Goal: Task Accomplishment & Management: Use online tool/utility

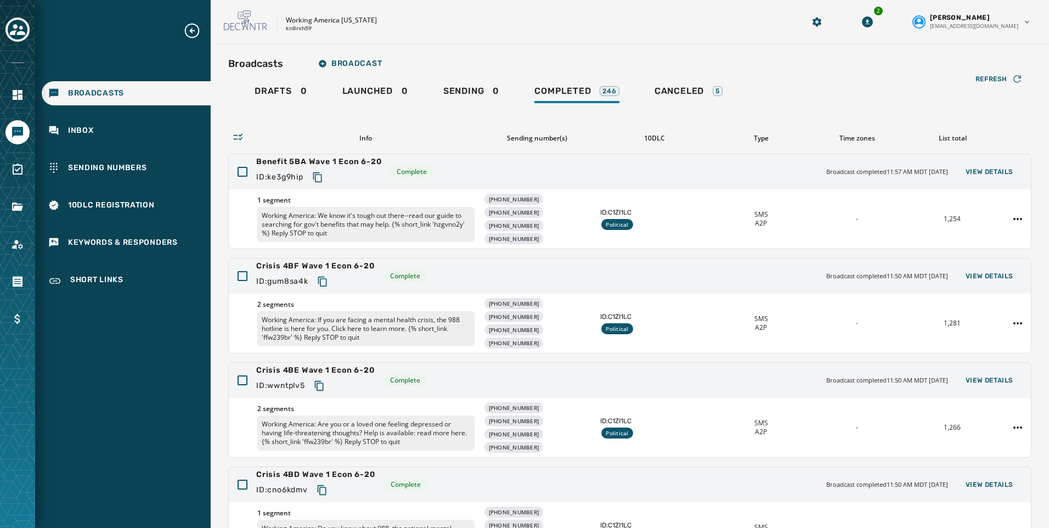
scroll to position [226, 0]
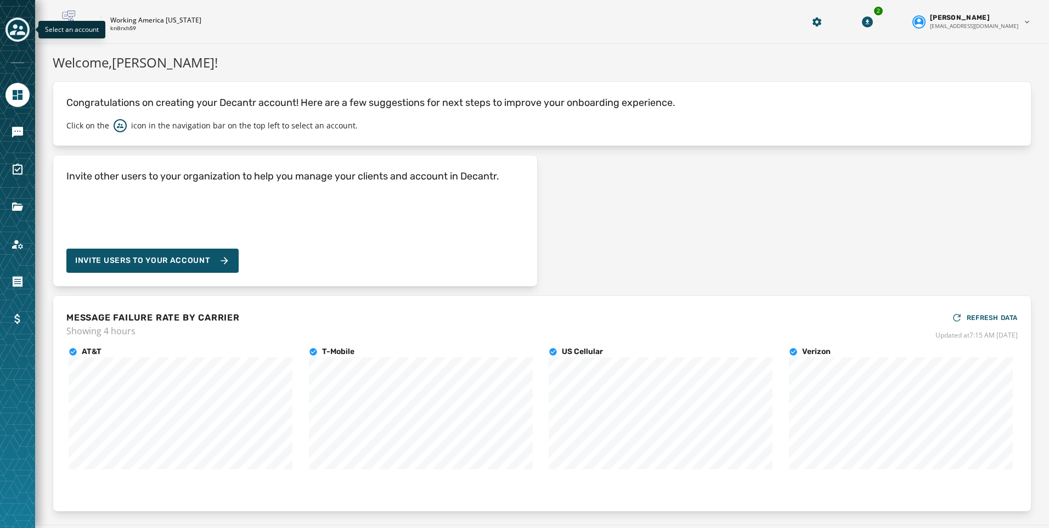
click at [16, 26] on icon "Toggle account select drawer" at bounding box center [17, 29] width 15 height 11
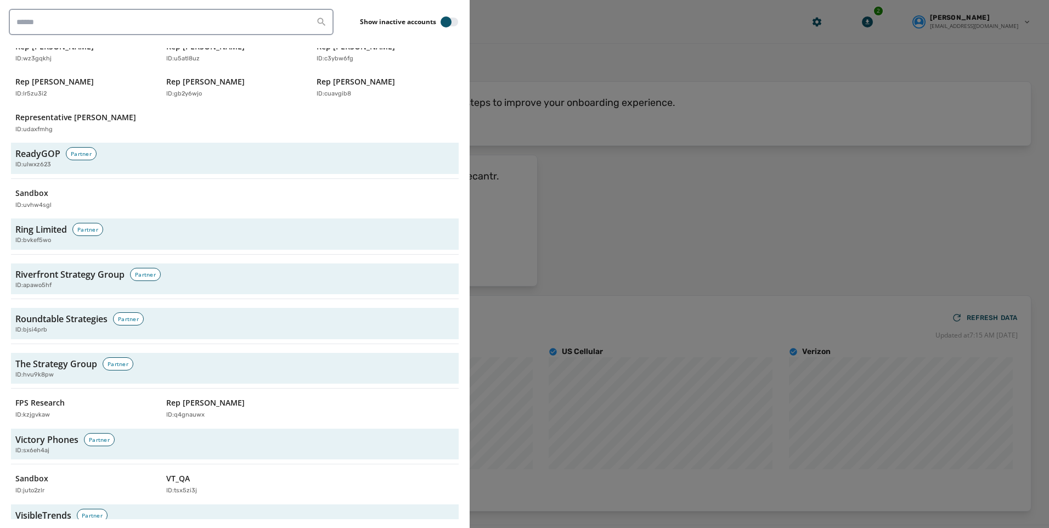
scroll to position [3181, 0]
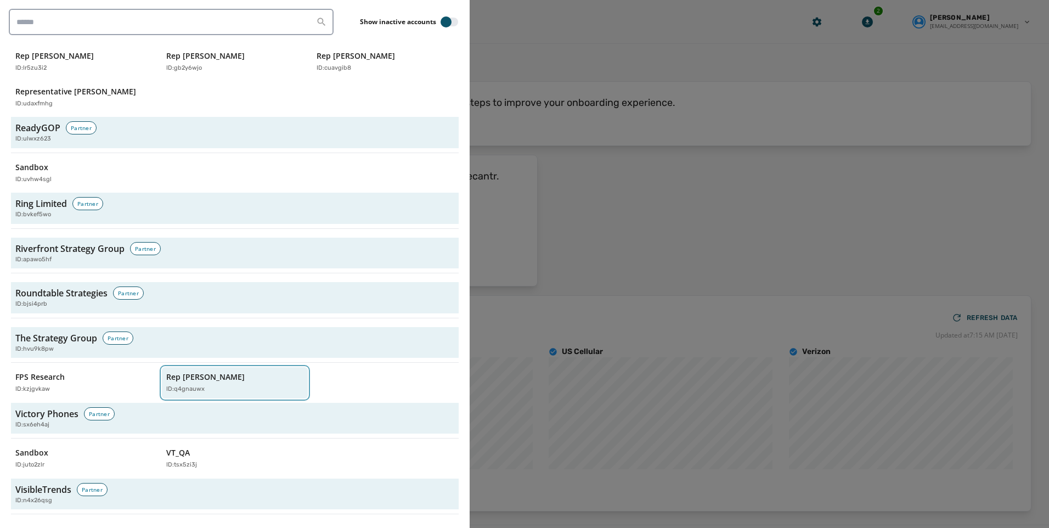
click at [178, 372] on div "Rep [PERSON_NAME] ID: q4gnauwx" at bounding box center [229, 382] width 127 height 22
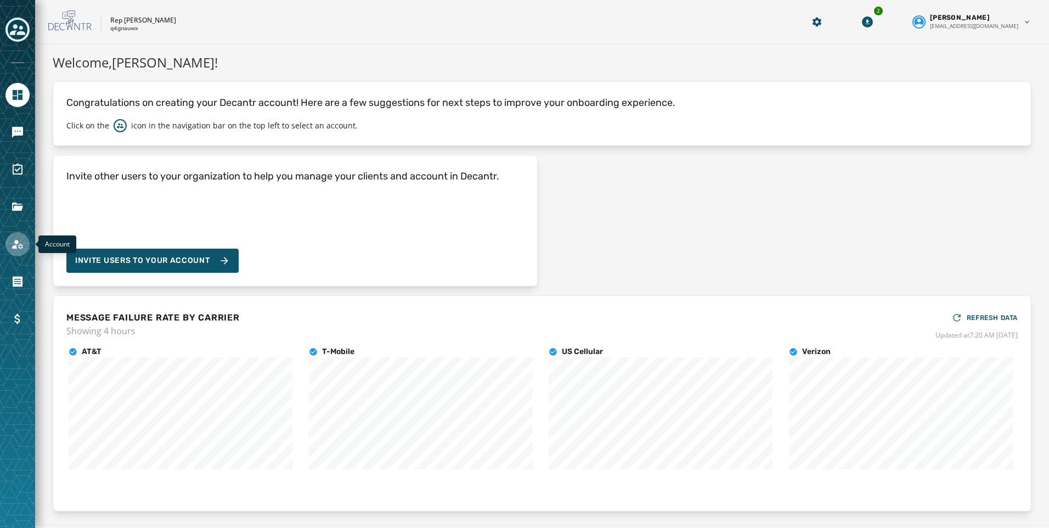
click at [14, 246] on icon "Navigate to Account" at bounding box center [17, 244] width 11 height 9
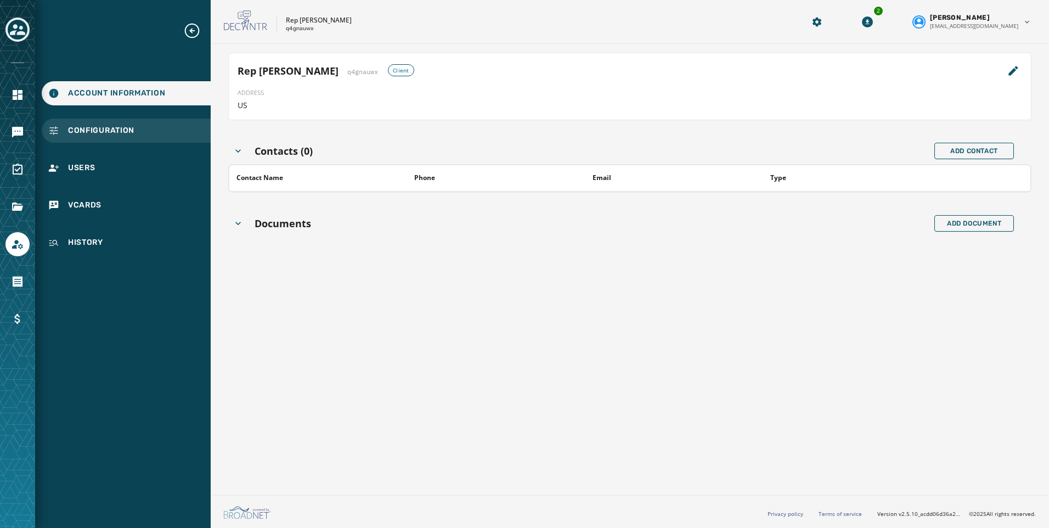
click at [94, 128] on span "Configuration" at bounding box center [101, 130] width 66 height 11
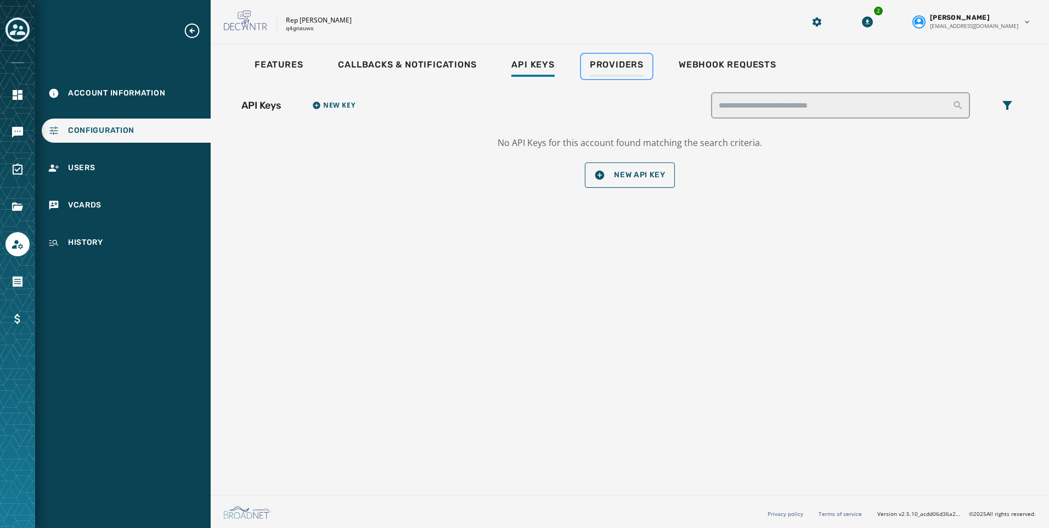
click at [602, 69] on span "Providers" at bounding box center [617, 64] width 54 height 11
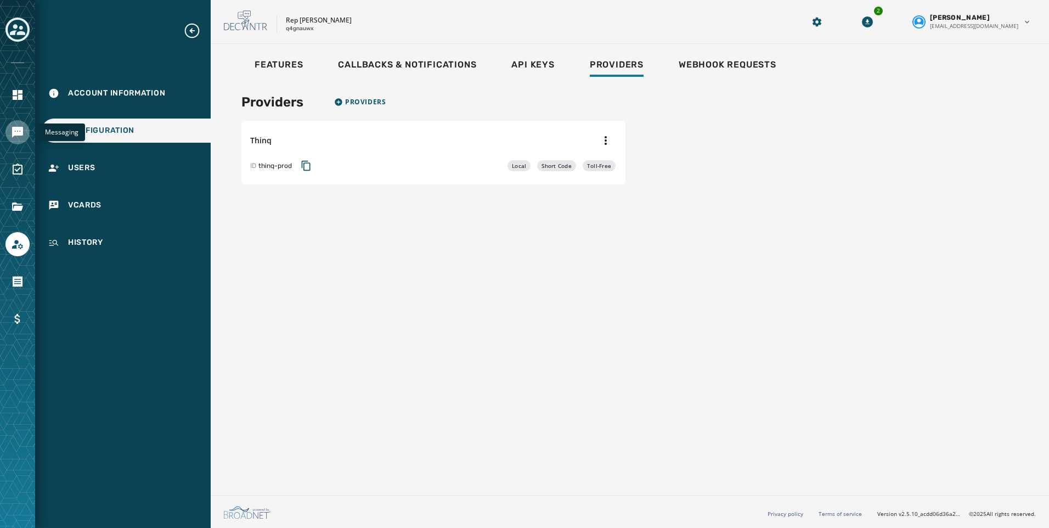
click at [17, 127] on icon "Navigate to Messaging" at bounding box center [17, 132] width 11 height 11
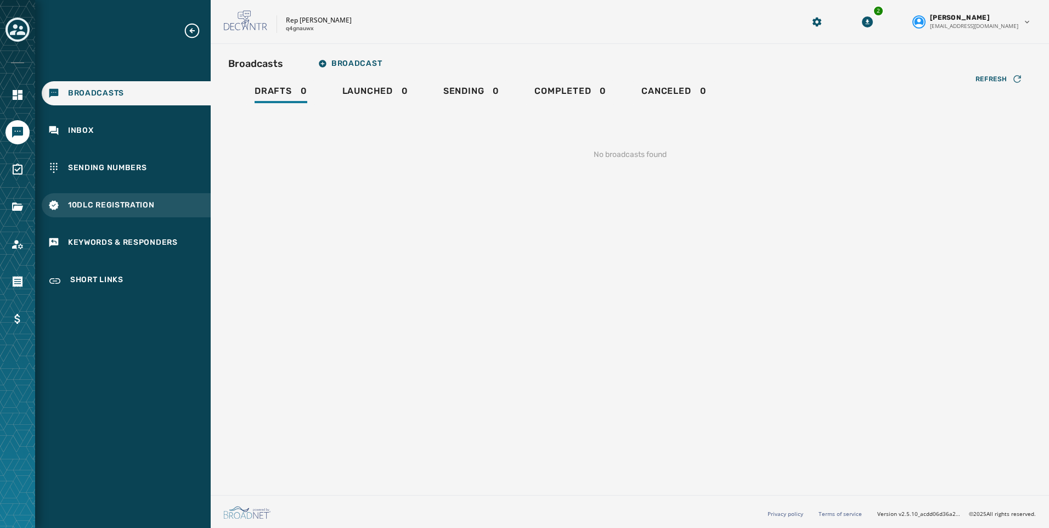
click at [92, 206] on span "10DLC Registration" at bounding box center [111, 205] width 87 height 11
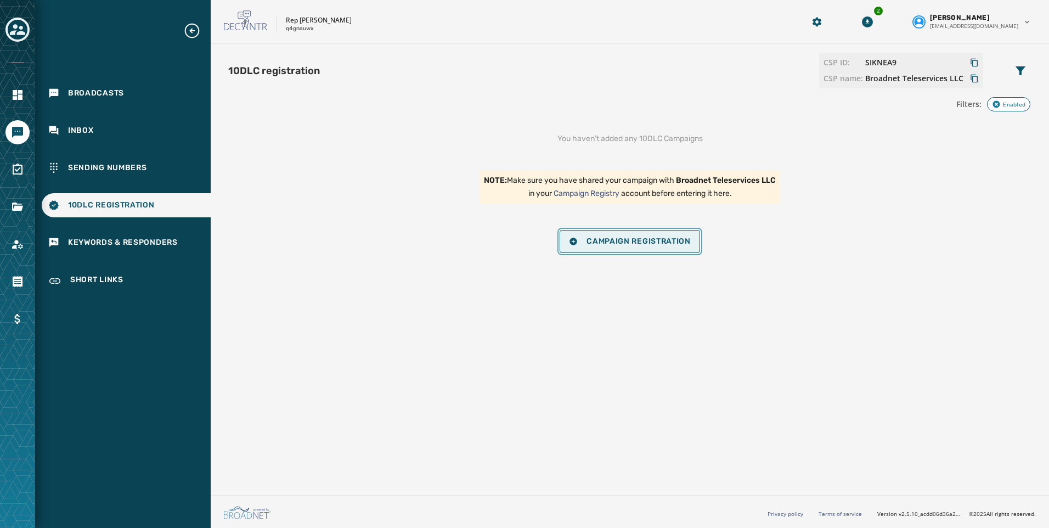
click at [644, 241] on span "Campaign Registration" at bounding box center [630, 241] width 122 height 9
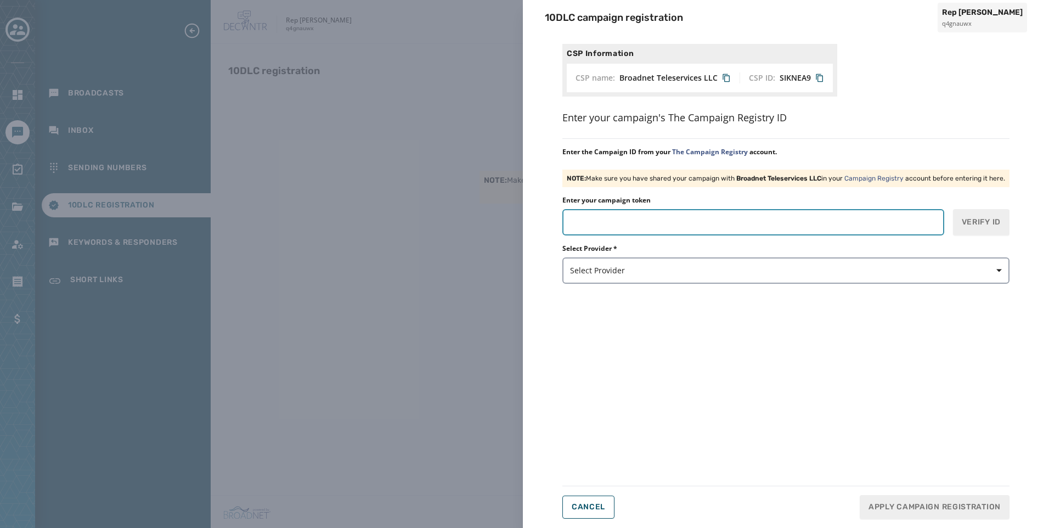
click at [694, 218] on input "Enter your campaign token" at bounding box center [753, 222] width 382 height 26
paste input "*******"
type input "*******"
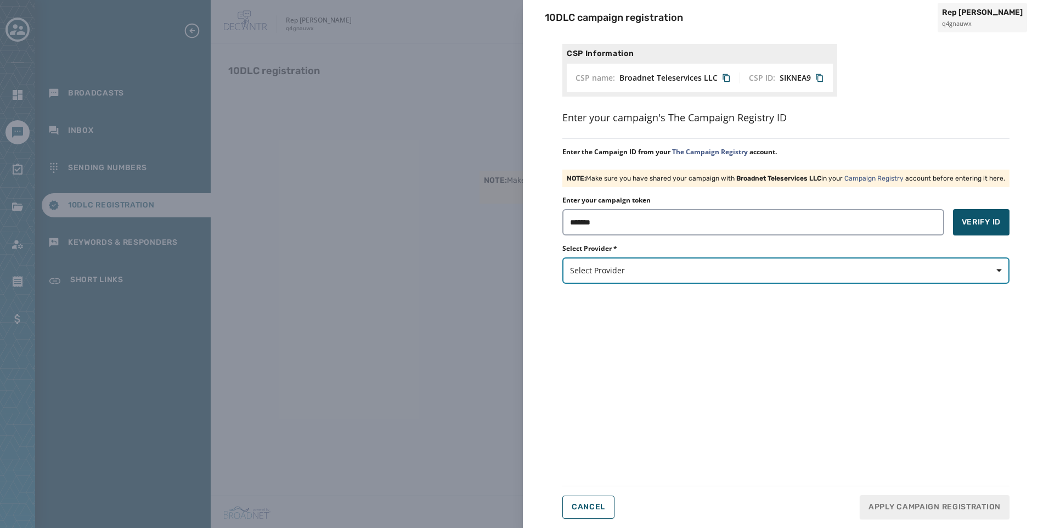
click at [681, 268] on span "Select Provider" at bounding box center [786, 270] width 432 height 11
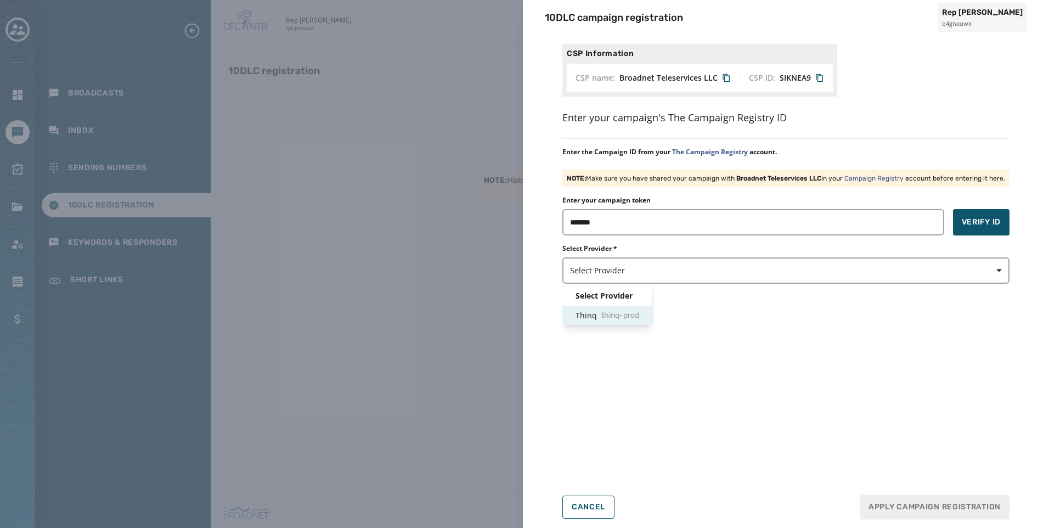
click at [628, 316] on span "thinq-prod" at bounding box center [620, 315] width 38 height 11
click at [990, 216] on button "Verify ID" at bounding box center [981, 222] width 56 height 26
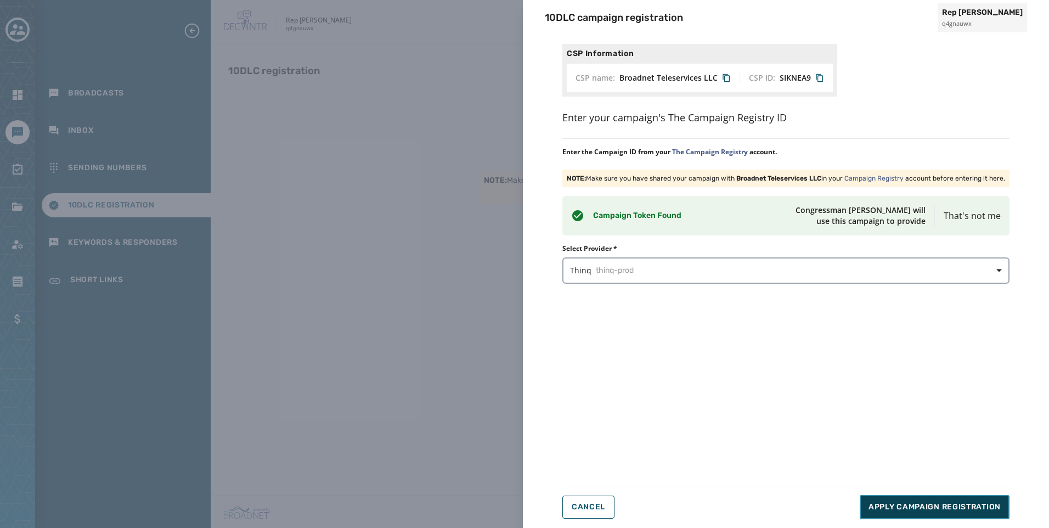
click at [931, 508] on span "Apply Campaign Registration" at bounding box center [934, 506] width 132 height 11
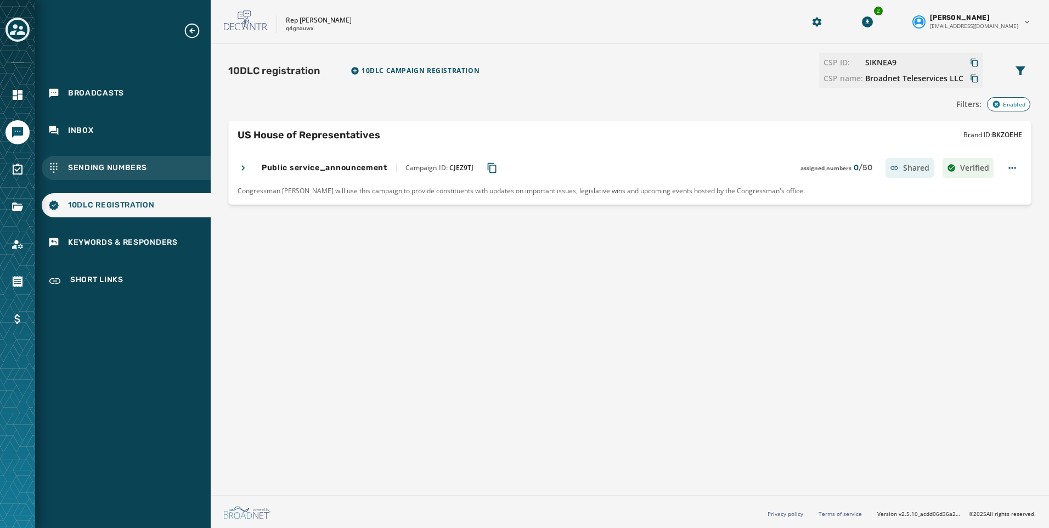
click at [110, 166] on span "Sending Numbers" at bounding box center [107, 167] width 79 height 11
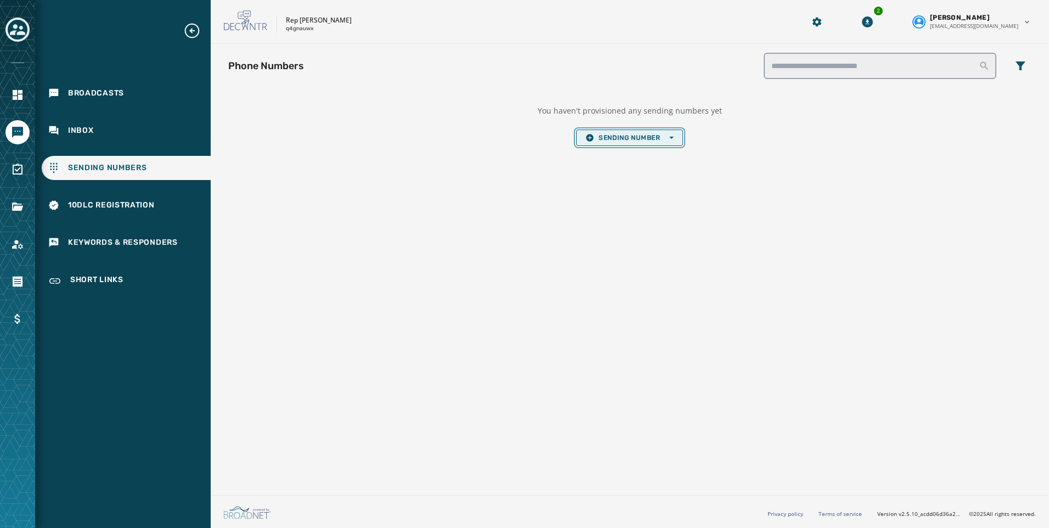
click at [605, 137] on span "Sending Number Open options" at bounding box center [629, 137] width 88 height 9
click at [609, 154] on span "Local Long Code" at bounding box center [629, 154] width 88 height 9
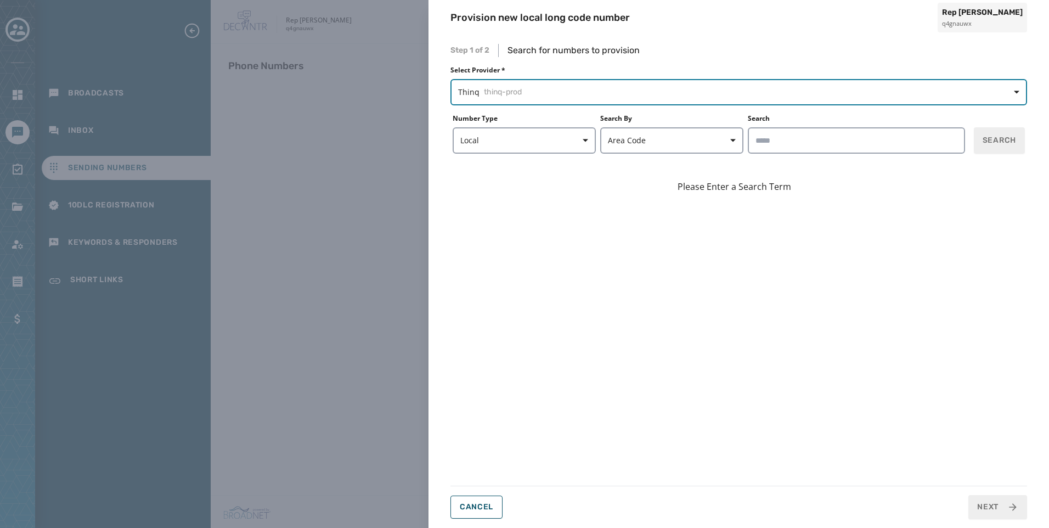
click at [561, 91] on span "Thinq thinq-prod" at bounding box center [738, 92] width 561 height 11
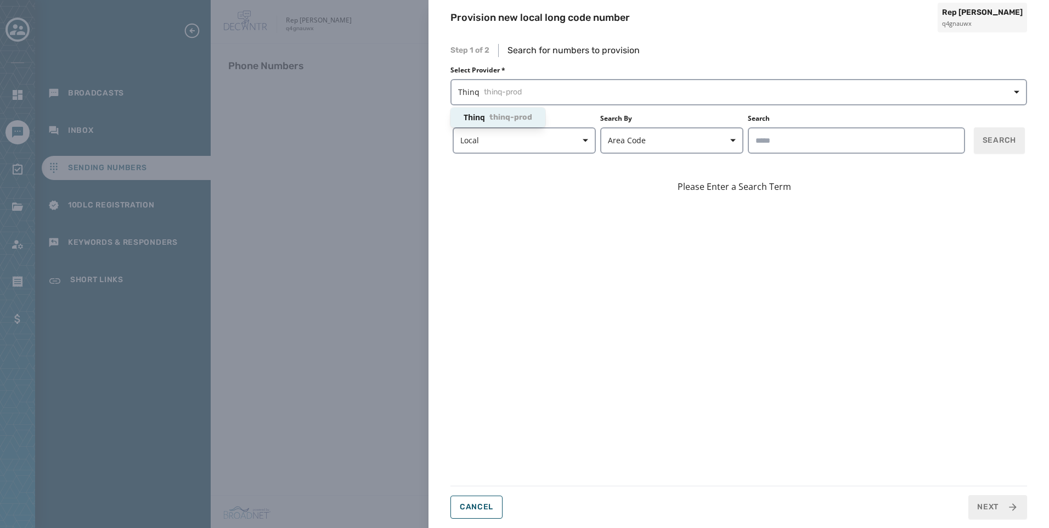
click at [842, 137] on div "Step 1 of 2 Search for numbers to provision Select Provider * Thinq thinq-prod …" at bounding box center [738, 281] width 576 height 475
click at [842, 137] on input "Search" at bounding box center [856, 140] width 217 height 26
type input "*****"
click at [1009, 143] on span "Search" at bounding box center [998, 140] width 33 height 11
click at [997, 139] on span "Search" at bounding box center [998, 140] width 33 height 11
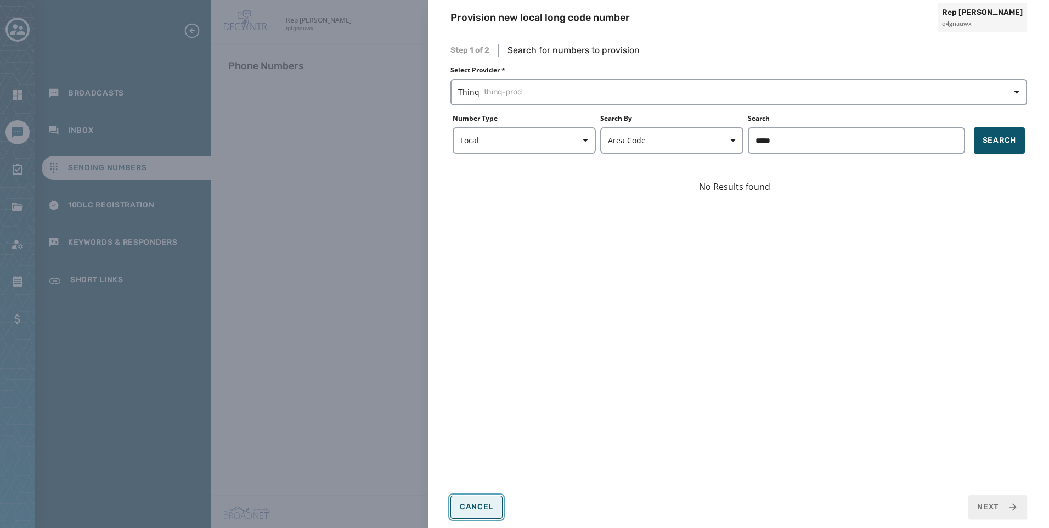
click at [476, 510] on span "Cancel" at bounding box center [476, 506] width 33 height 9
